Goal: Obtain resource: Download file/media

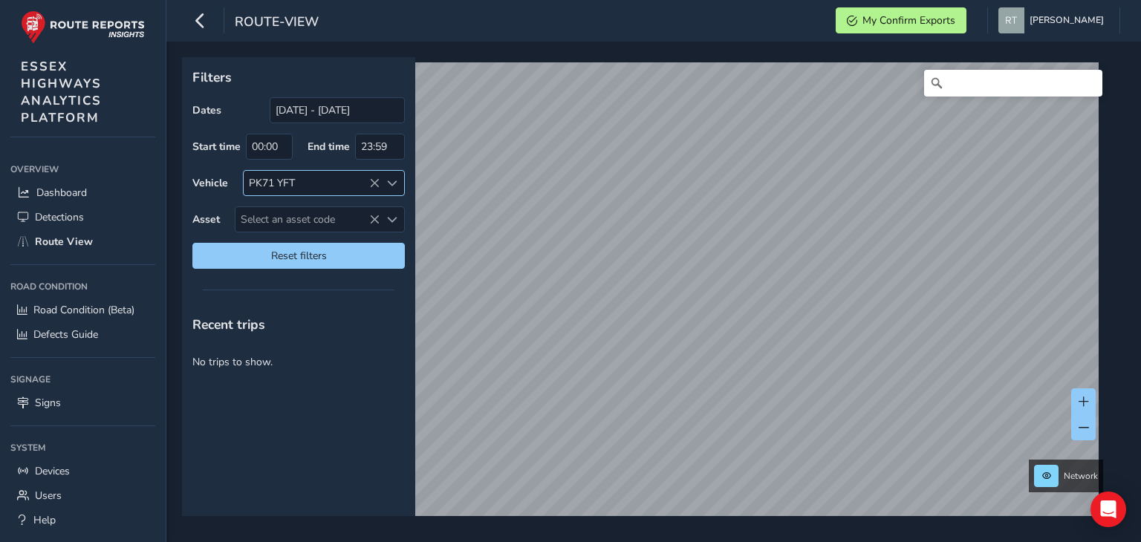
click at [374, 178] on icon at bounding box center [374, 183] width 10 height 10
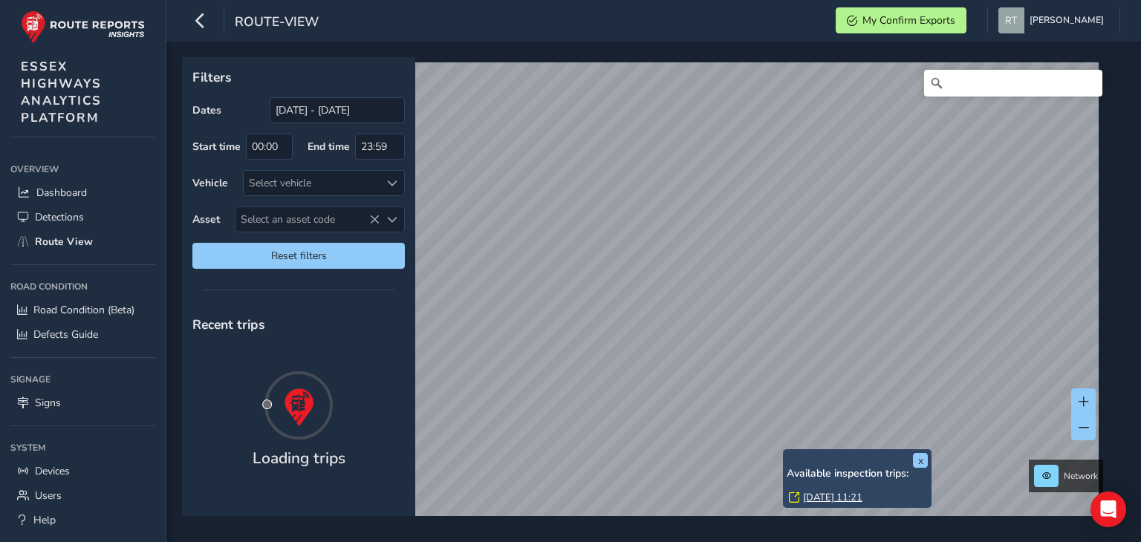
click at [810, 492] on link "[DATE] 11:21" at bounding box center [832, 497] width 59 height 13
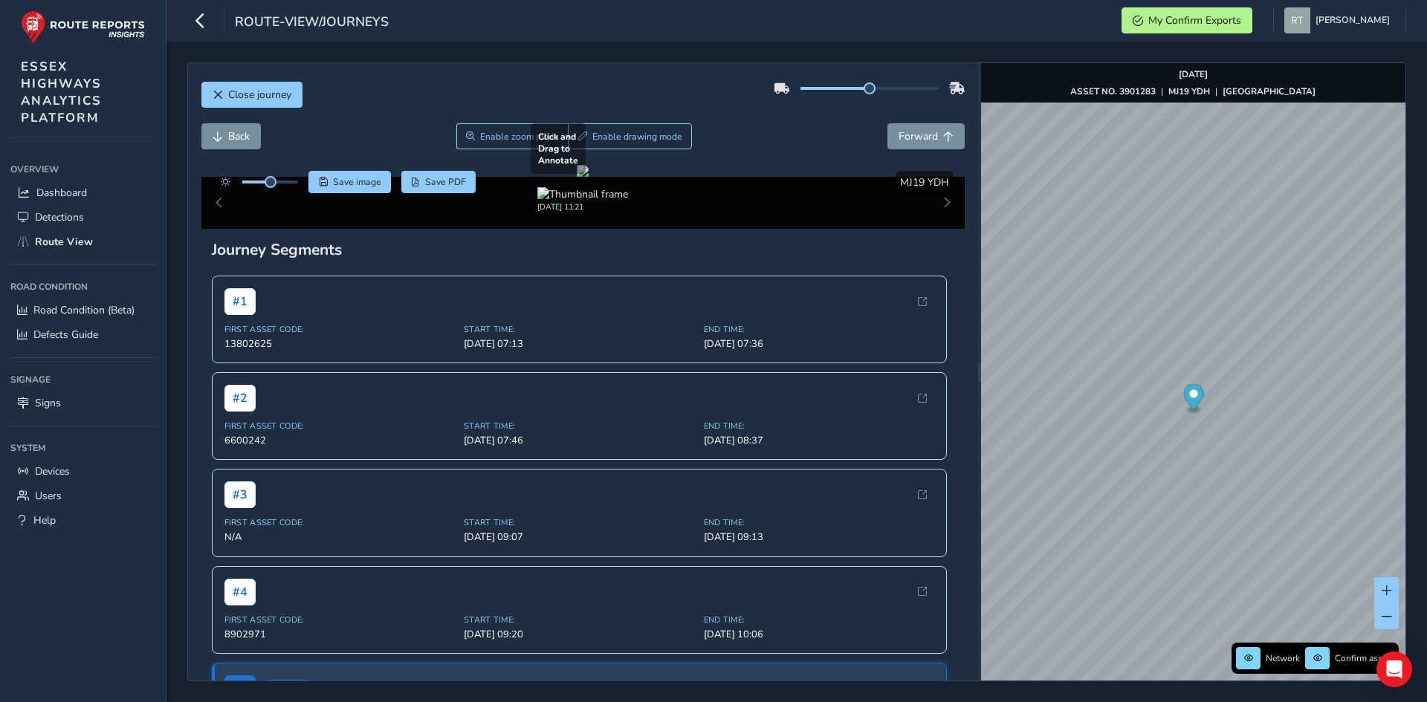
click at [588, 177] on div at bounding box center [583, 171] width 12 height 12
click at [364, 177] on span "Save image" at bounding box center [357, 182] width 48 height 12
click at [588, 177] on div at bounding box center [583, 171] width 12 height 12
click at [577, 177] on div at bounding box center [583, 171] width 12 height 12
click at [362, 185] on span "Save image" at bounding box center [357, 182] width 48 height 12
